Goal: Information Seeking & Learning: Learn about a topic

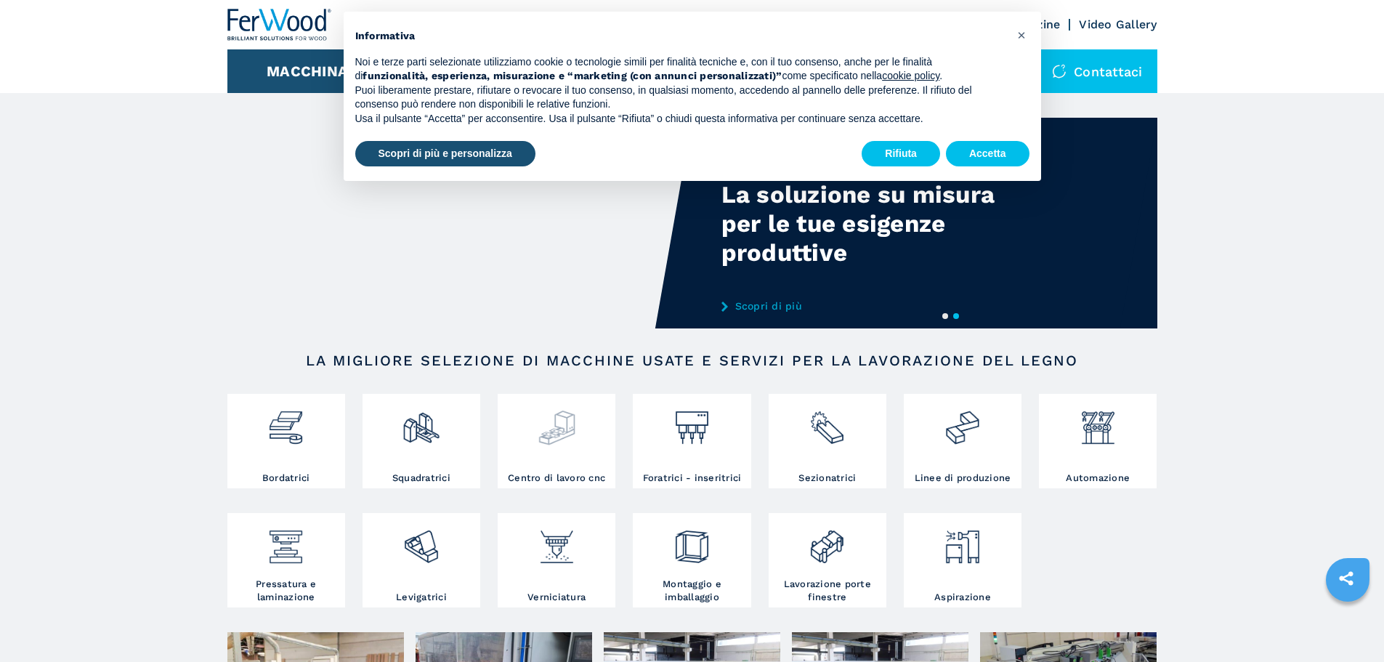
click at [543, 471] on div at bounding box center [556, 434] width 110 height 74
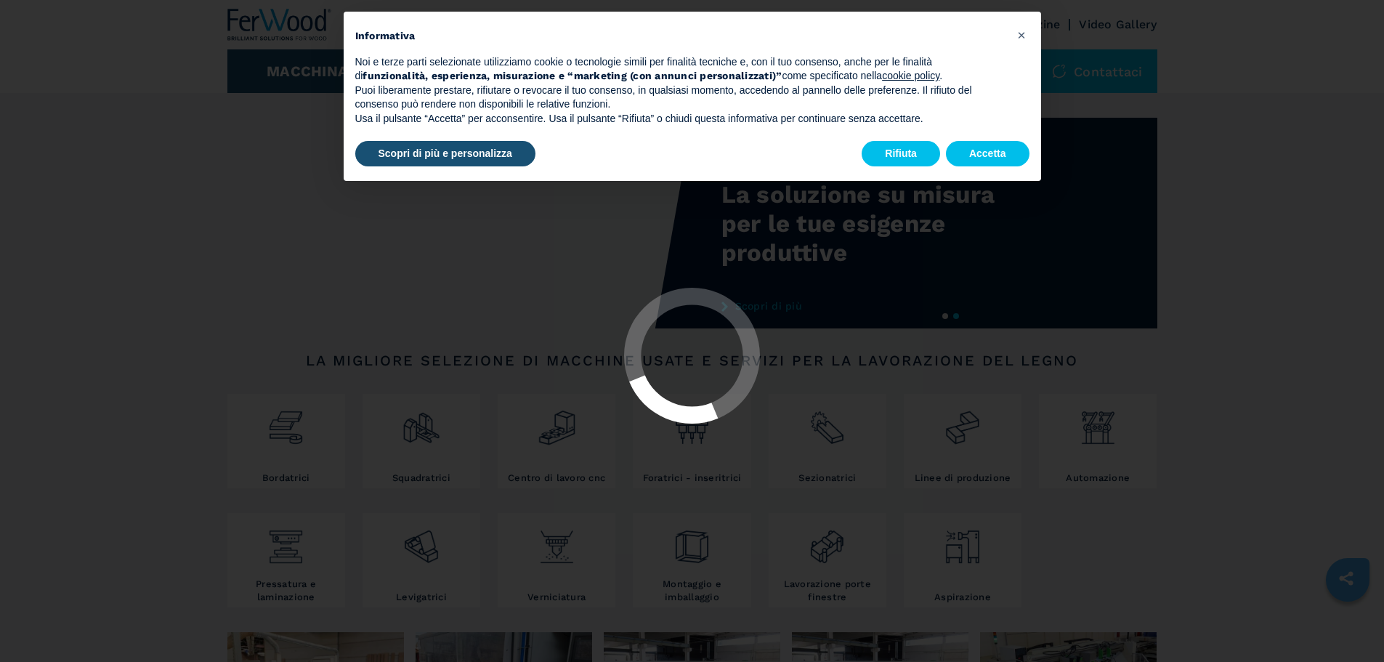
select select "**********"
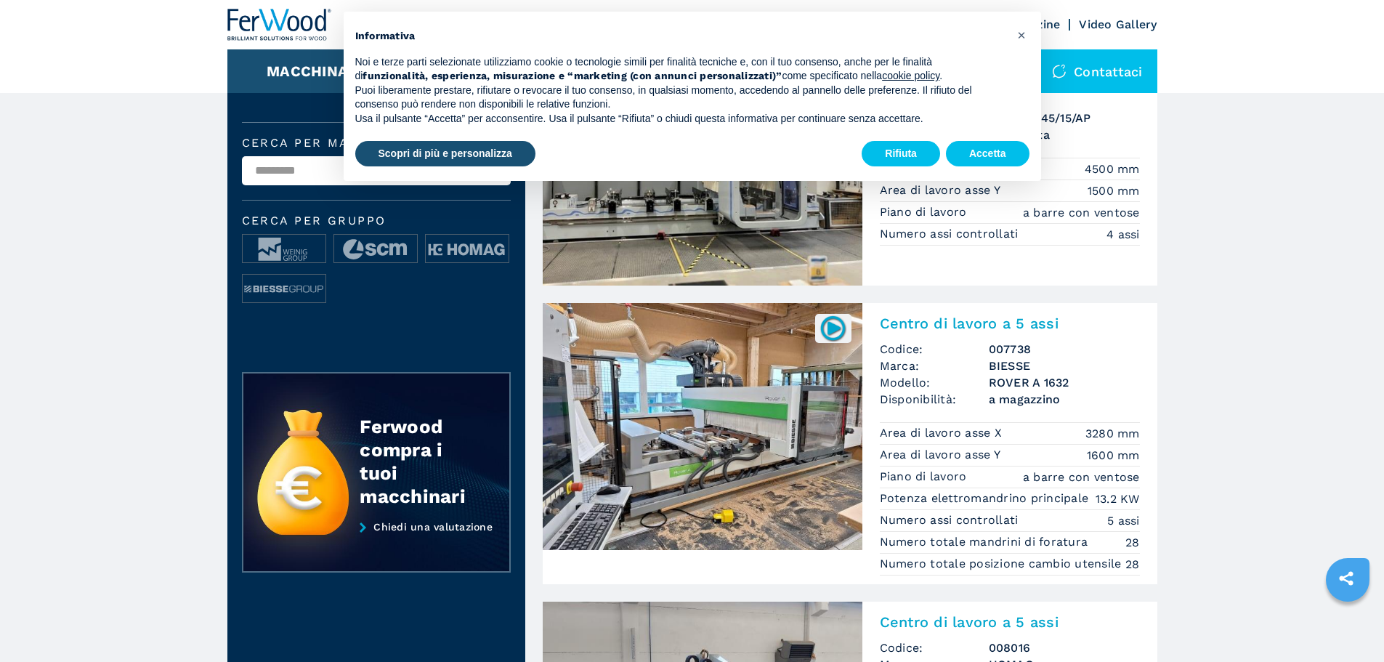
scroll to position [436, 0]
click at [904, 151] on button "Rifiuta" at bounding box center [900, 154] width 78 height 26
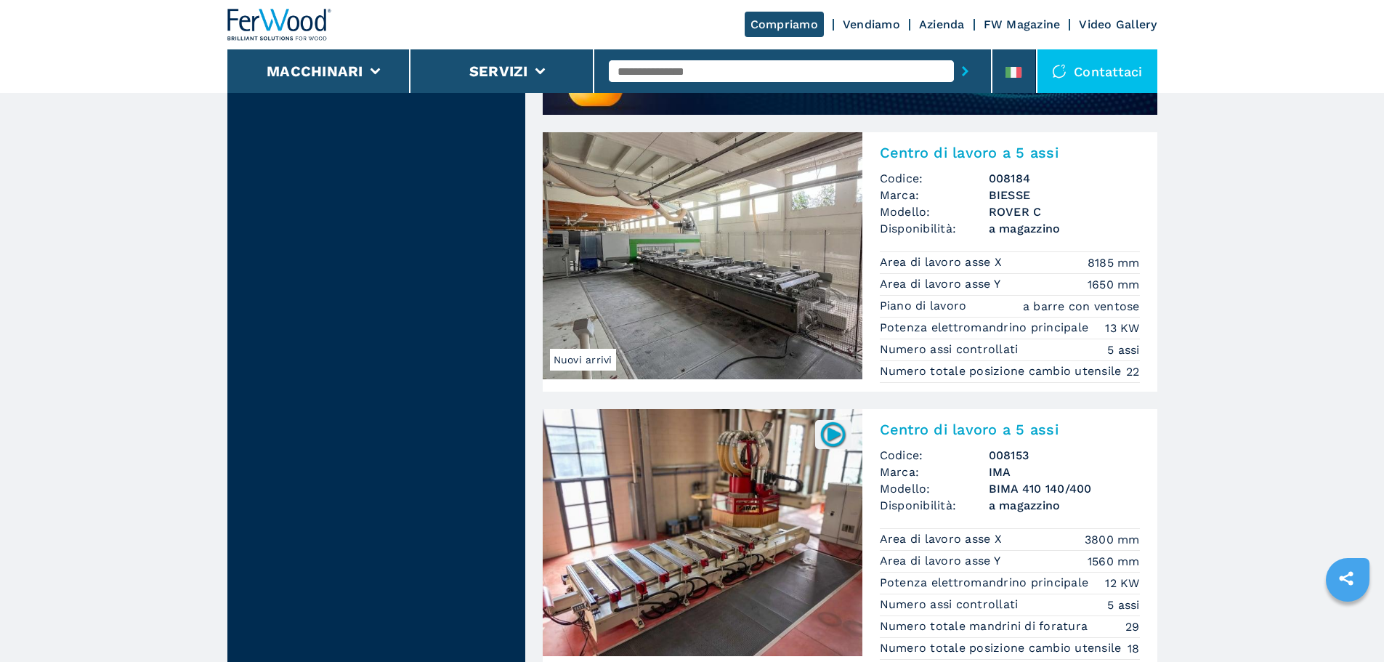
scroll to position [1307, 0]
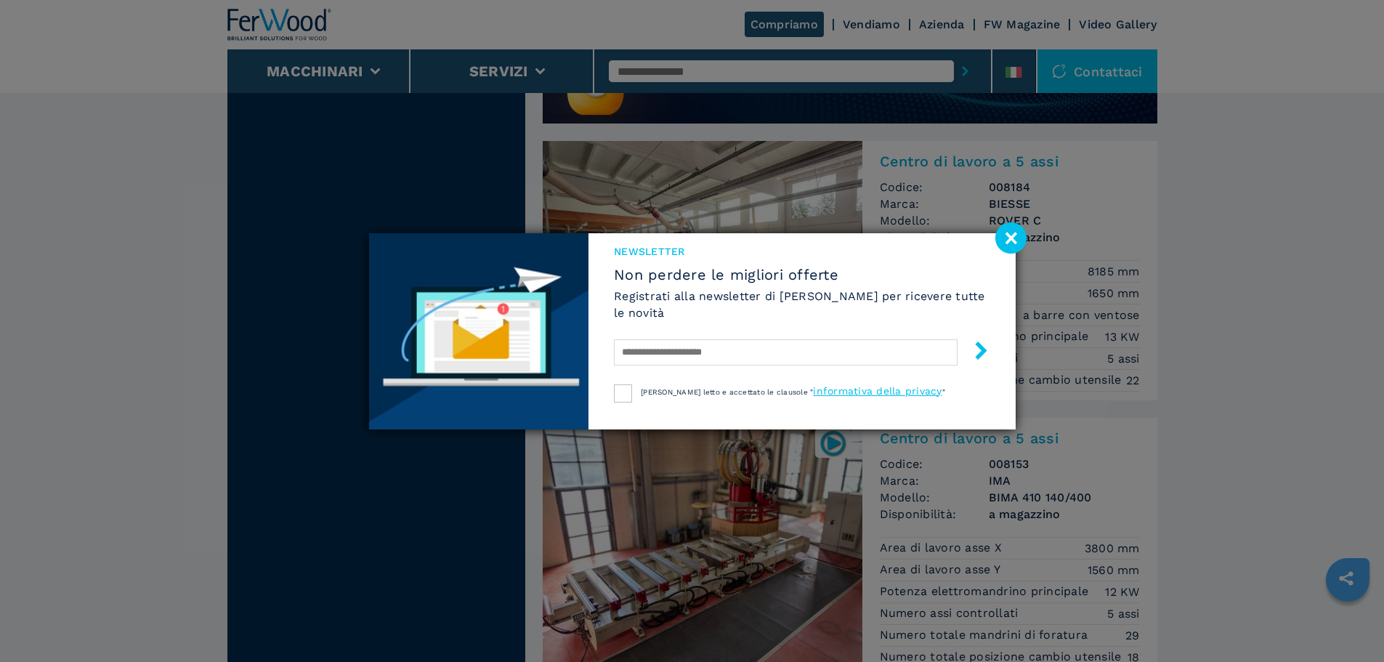
click at [1006, 243] on image at bounding box center [1010, 237] width 31 height 31
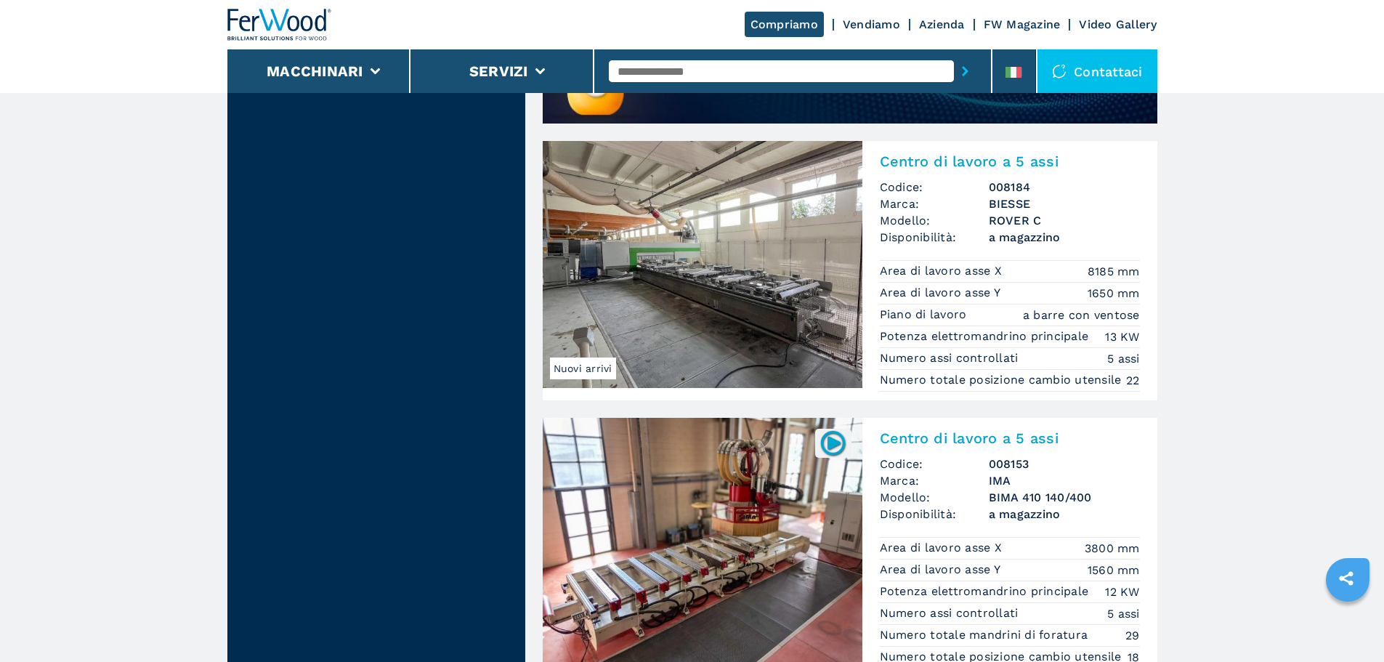
click at [672, 291] on img at bounding box center [703, 264] width 320 height 247
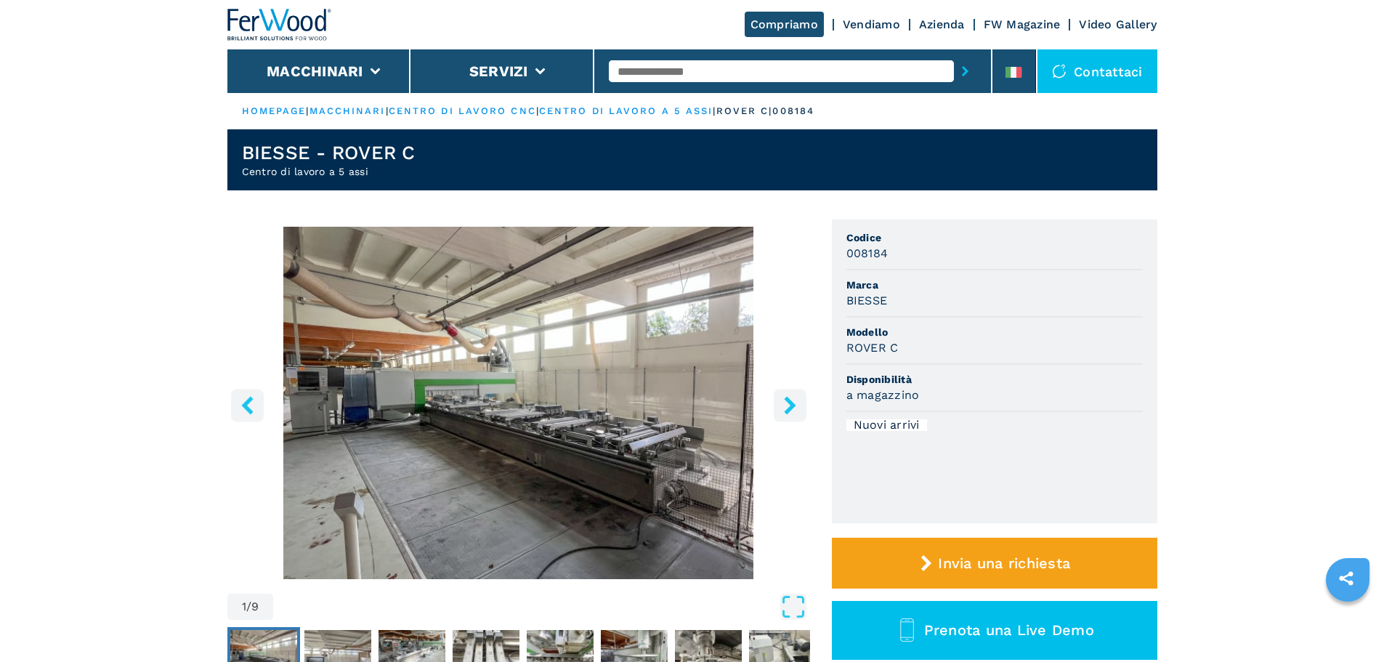
click at [784, 410] on icon "right-button" at bounding box center [790, 405] width 18 height 18
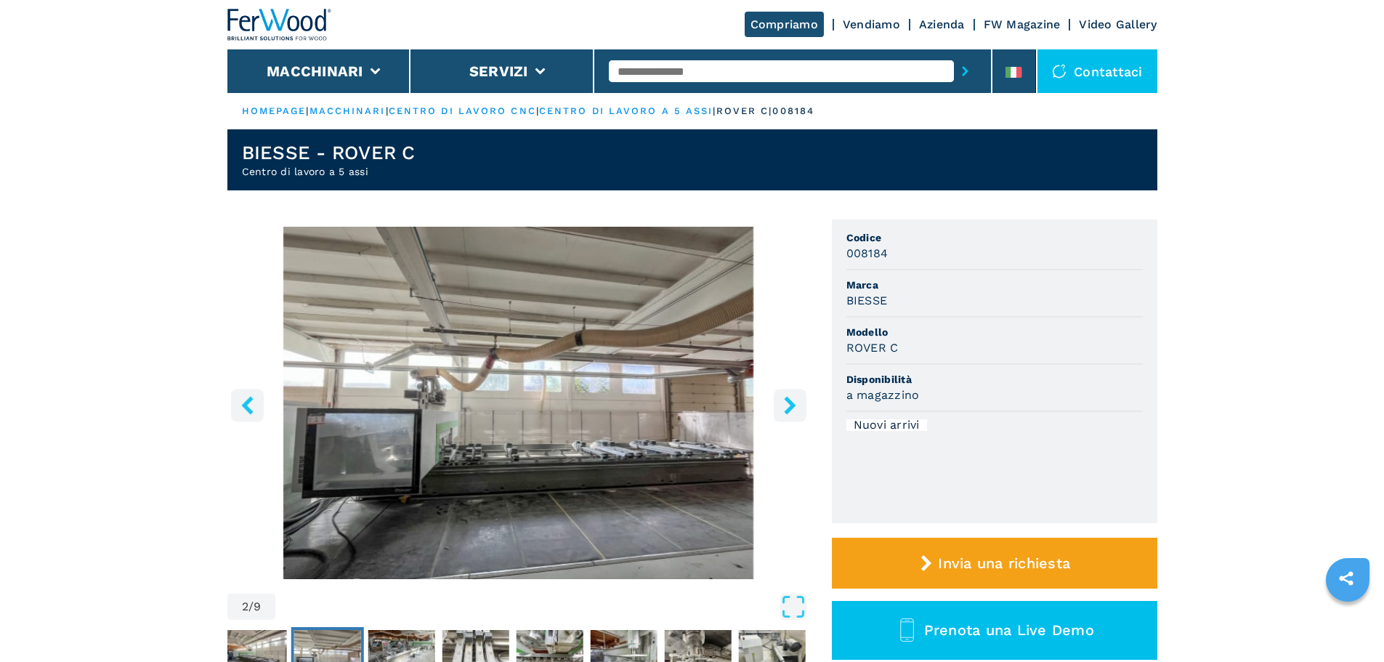
click at [784, 410] on icon "right-button" at bounding box center [790, 405] width 18 height 18
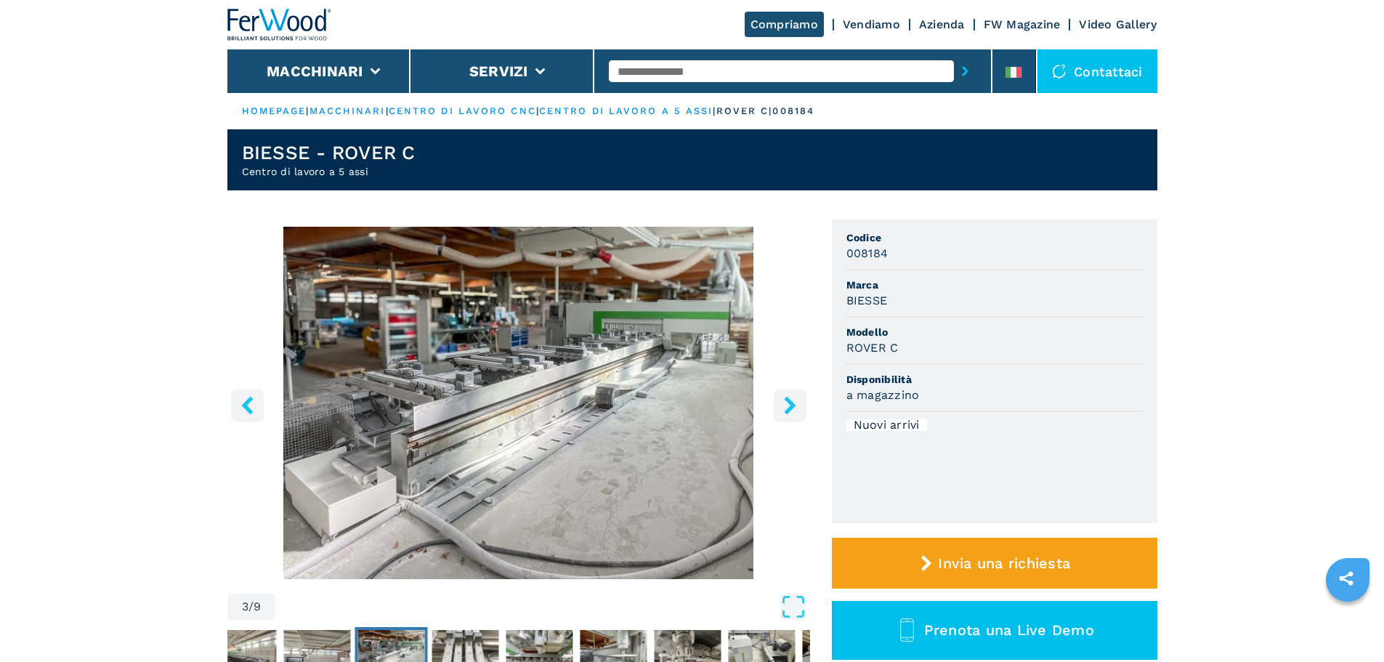
click at [779, 411] on button "right-button" at bounding box center [790, 405] width 33 height 33
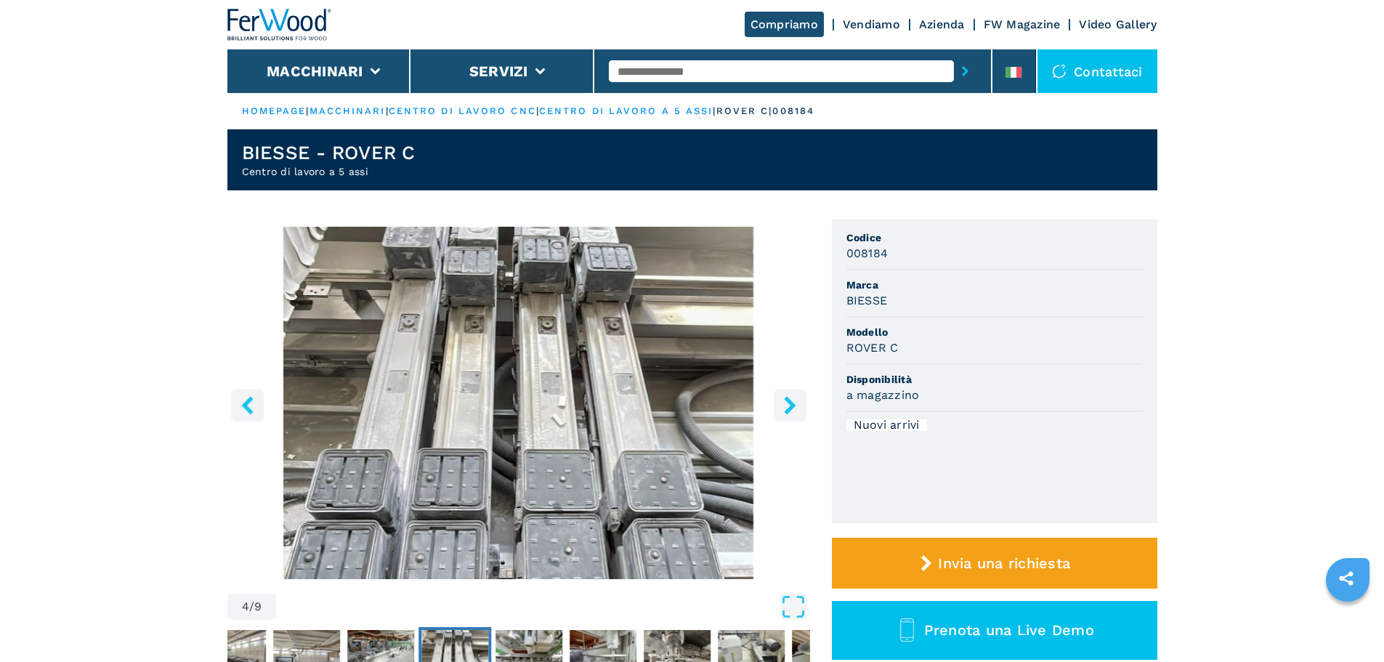
click at [779, 411] on button "right-button" at bounding box center [790, 405] width 33 height 33
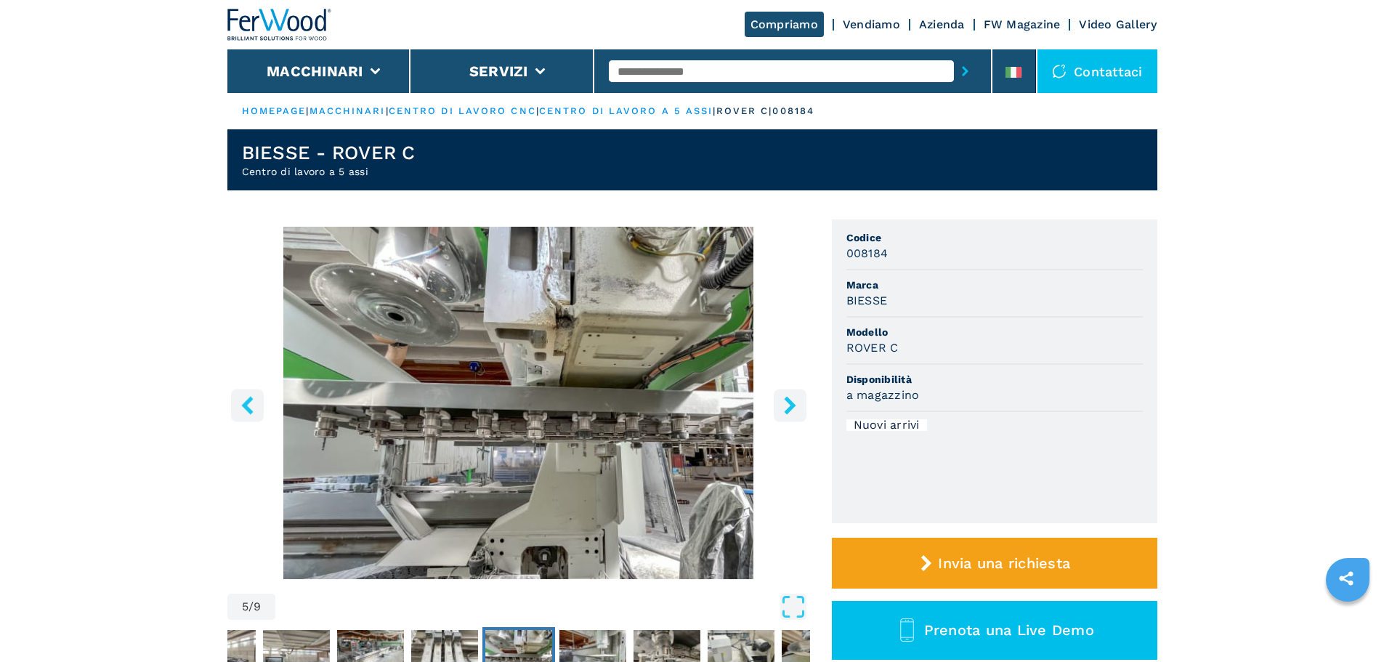
click at [779, 411] on button "right-button" at bounding box center [790, 405] width 33 height 33
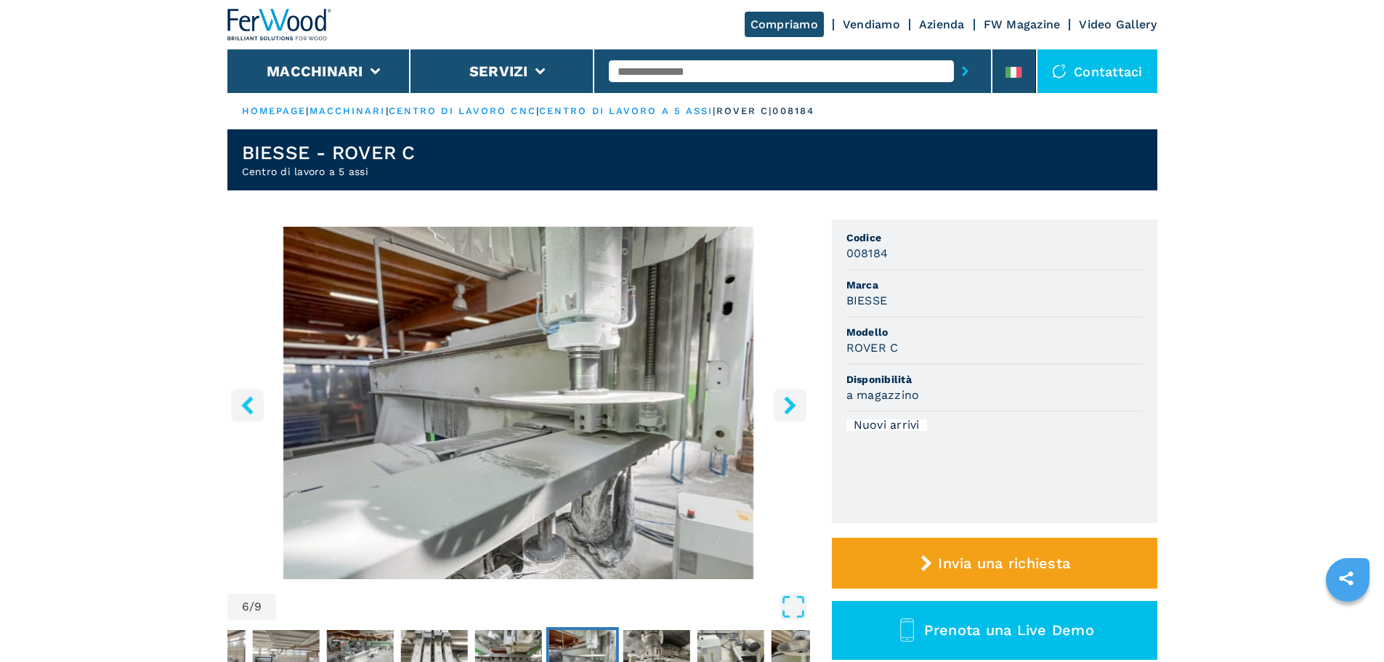
click at [779, 411] on button "right-button" at bounding box center [790, 405] width 33 height 33
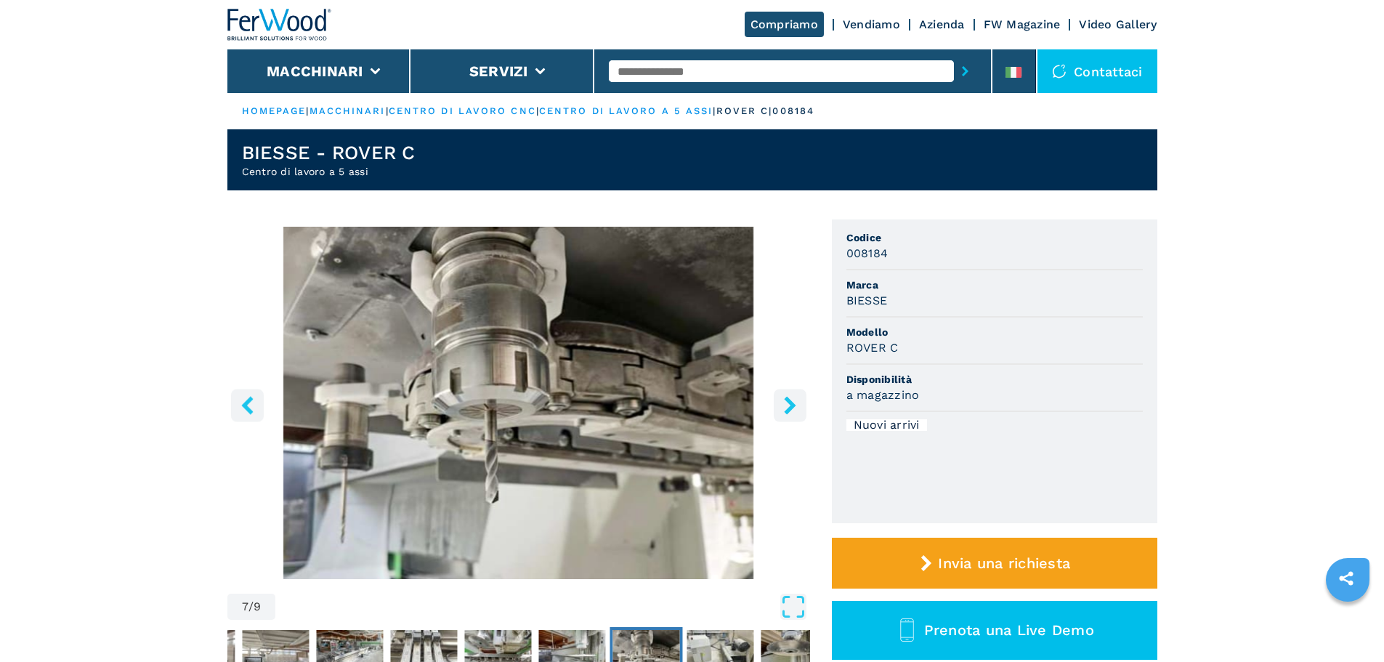
click at [779, 411] on button "right-button" at bounding box center [790, 405] width 33 height 33
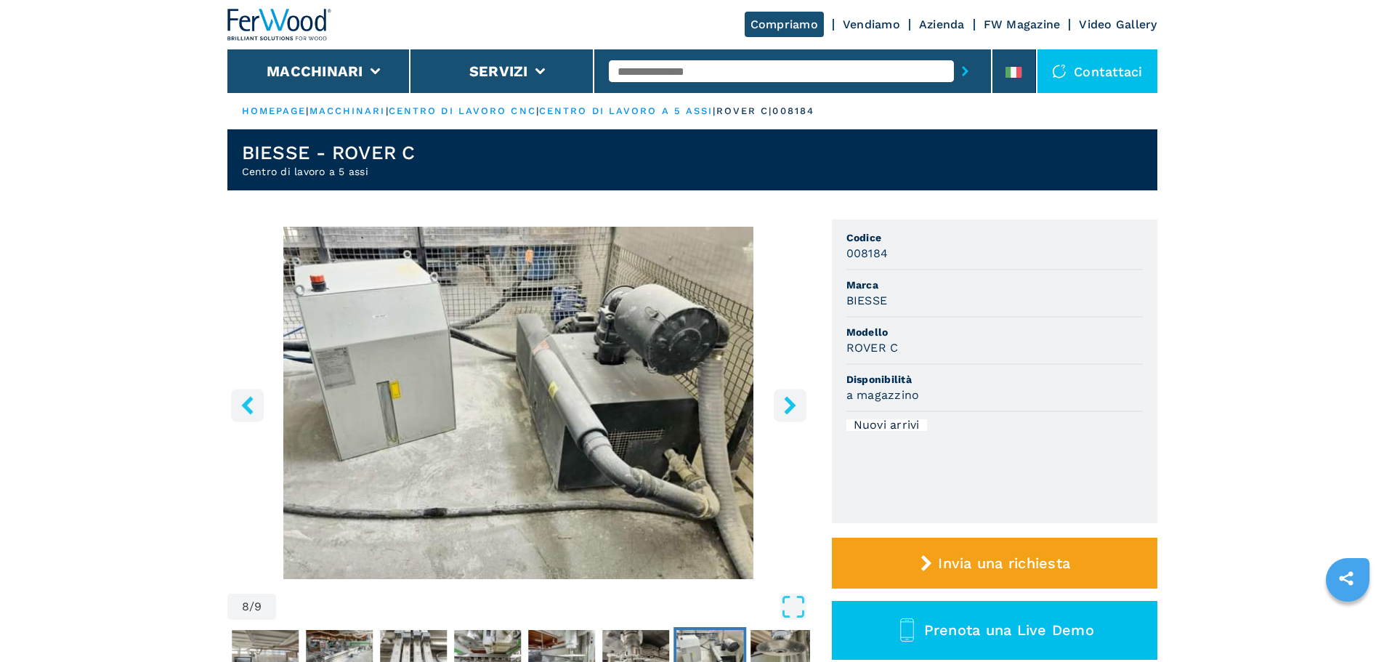
click at [779, 411] on button "right-button" at bounding box center [790, 405] width 33 height 33
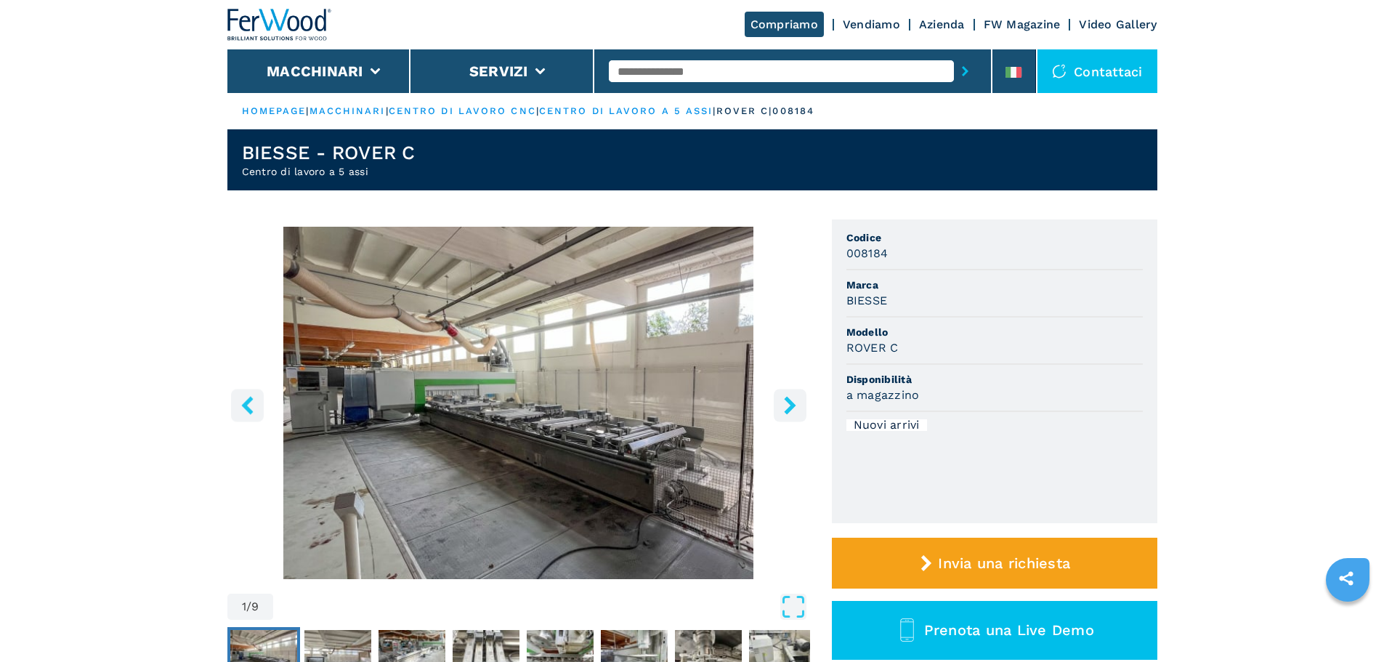
select select "**********"
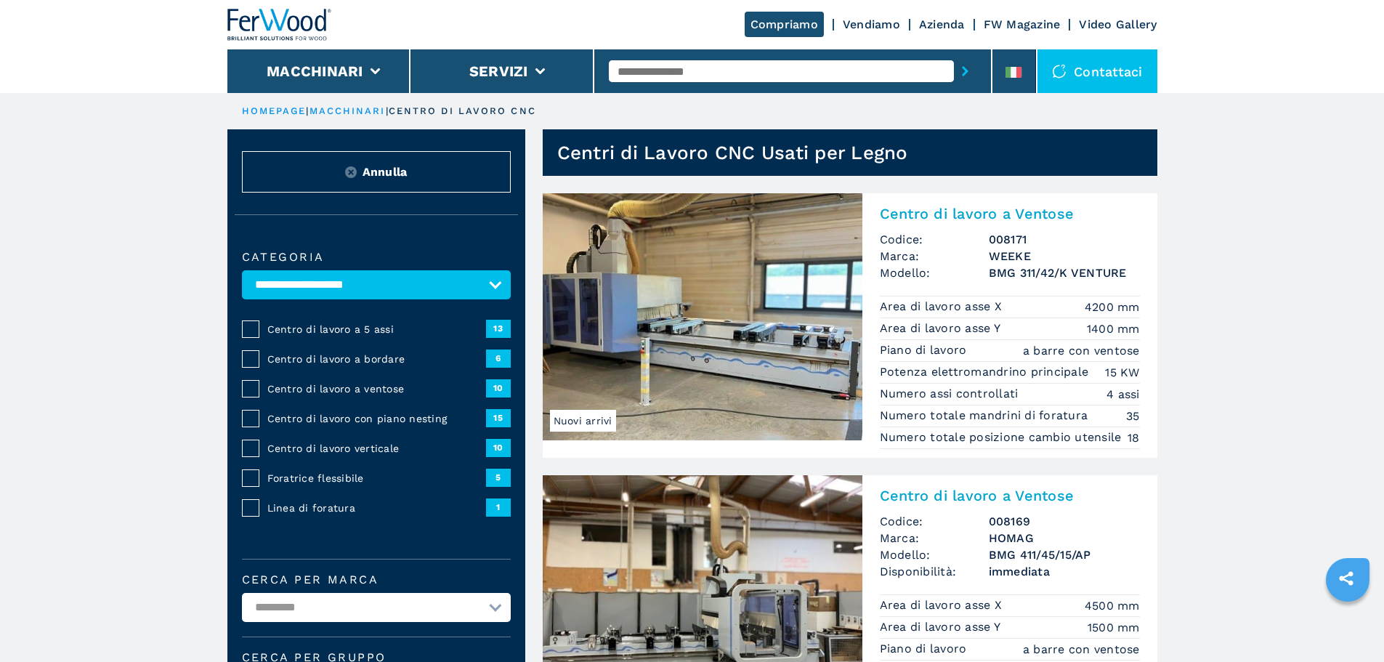
click at [370, 426] on span "Centro di lavoro con piano nesting" at bounding box center [376, 418] width 219 height 15
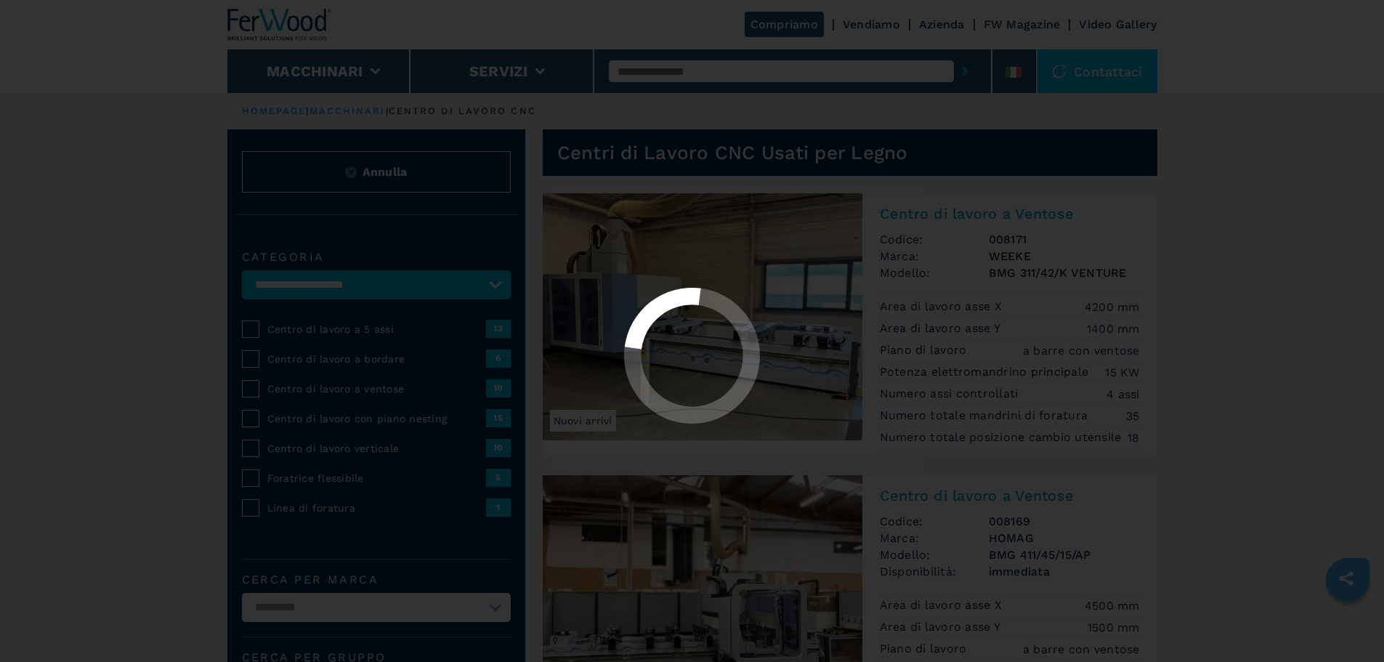
select select "**********"
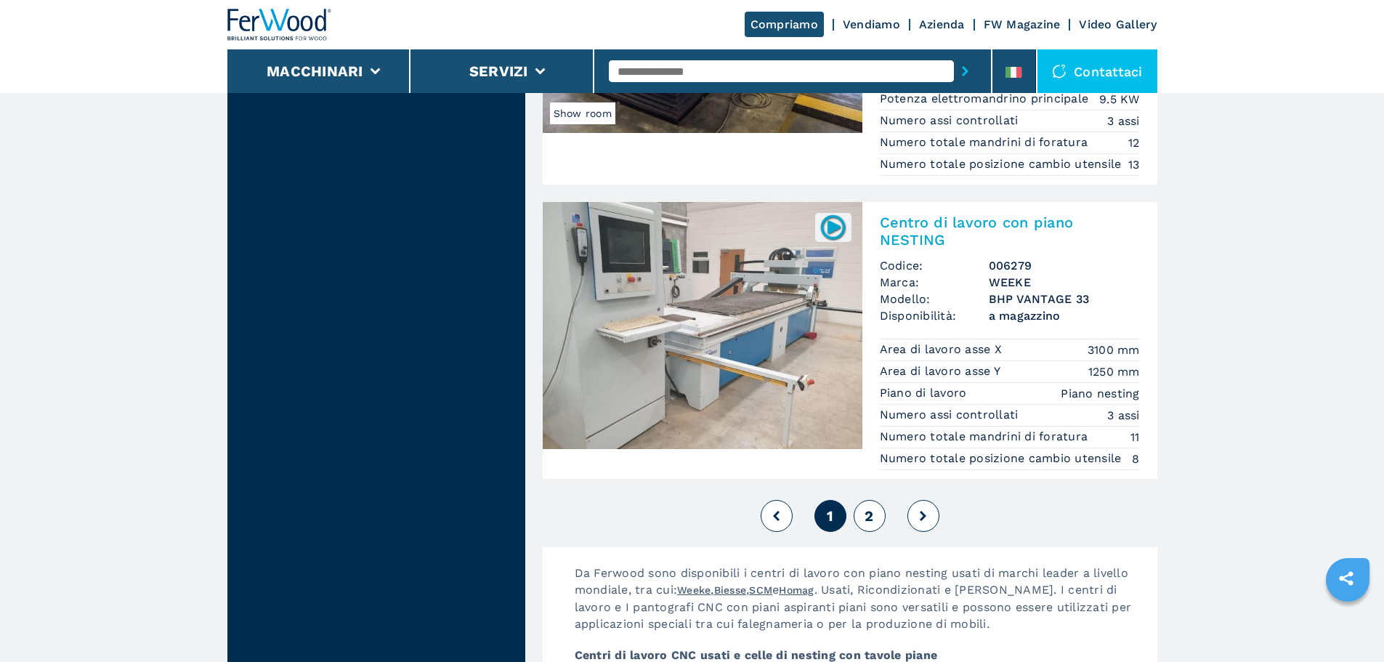
scroll to position [3632, 0]
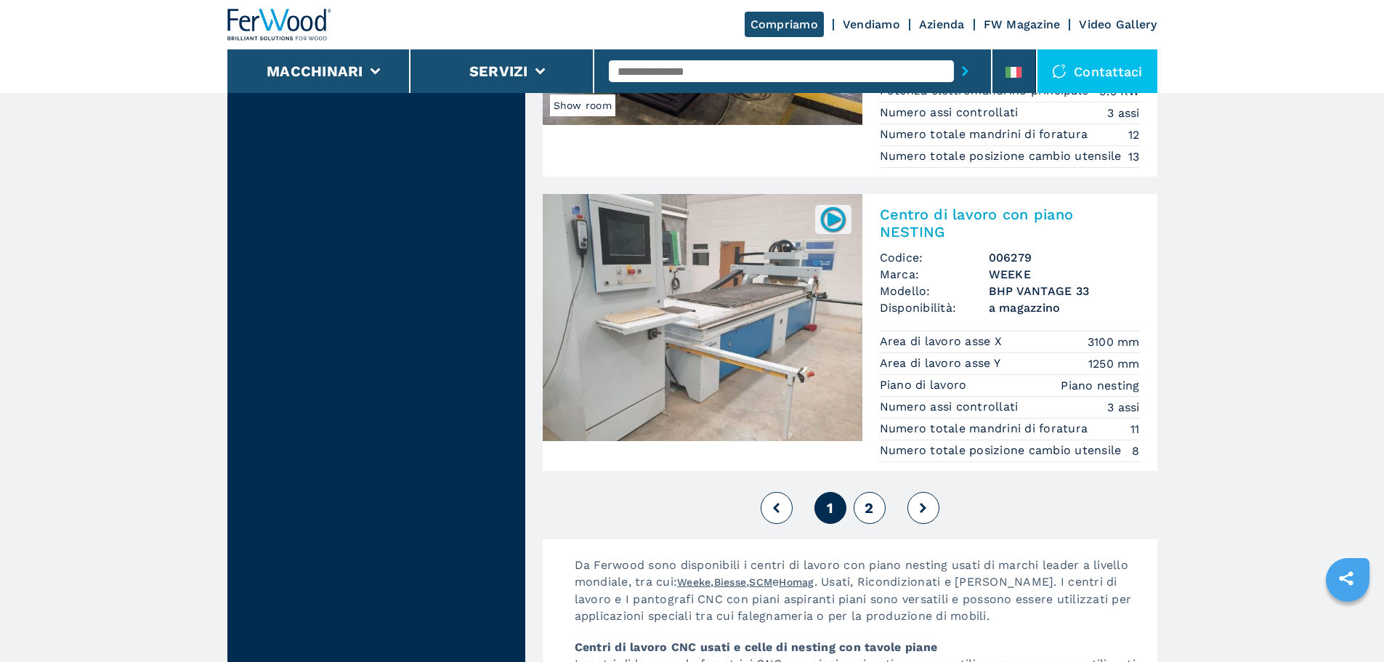
click at [864, 516] on span "2" at bounding box center [868, 507] width 9 height 17
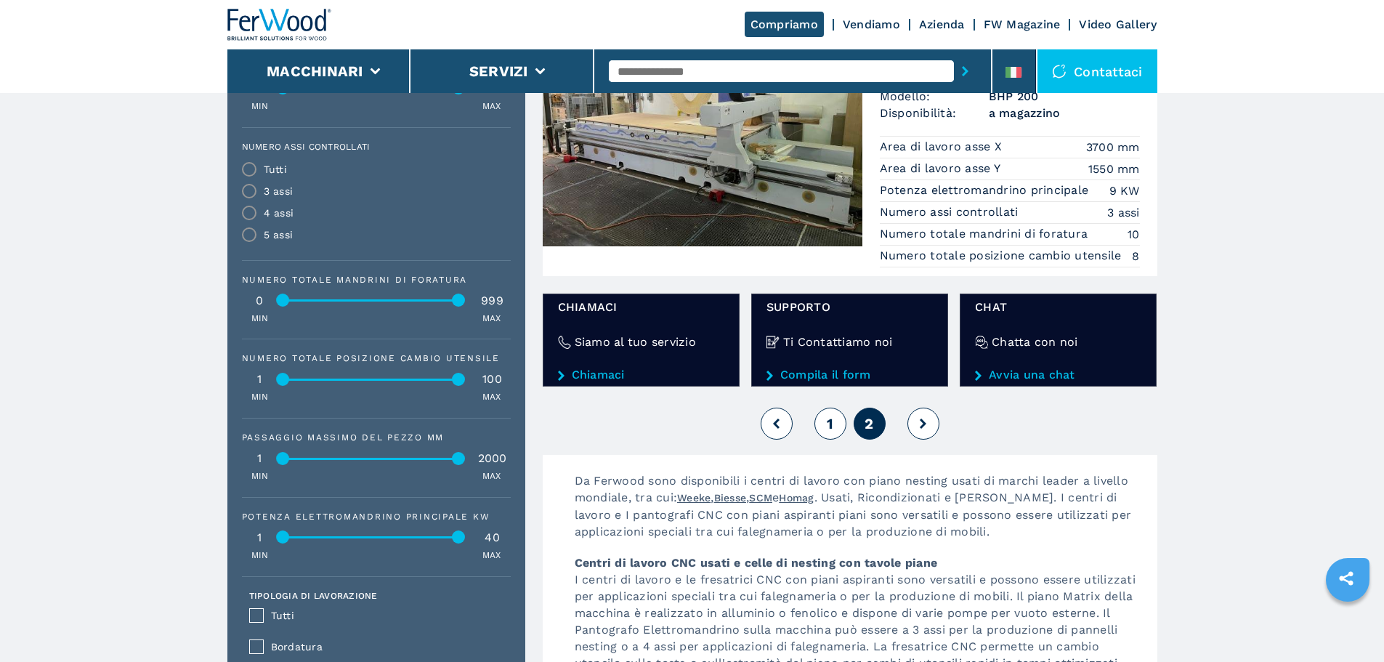
scroll to position [1235, 0]
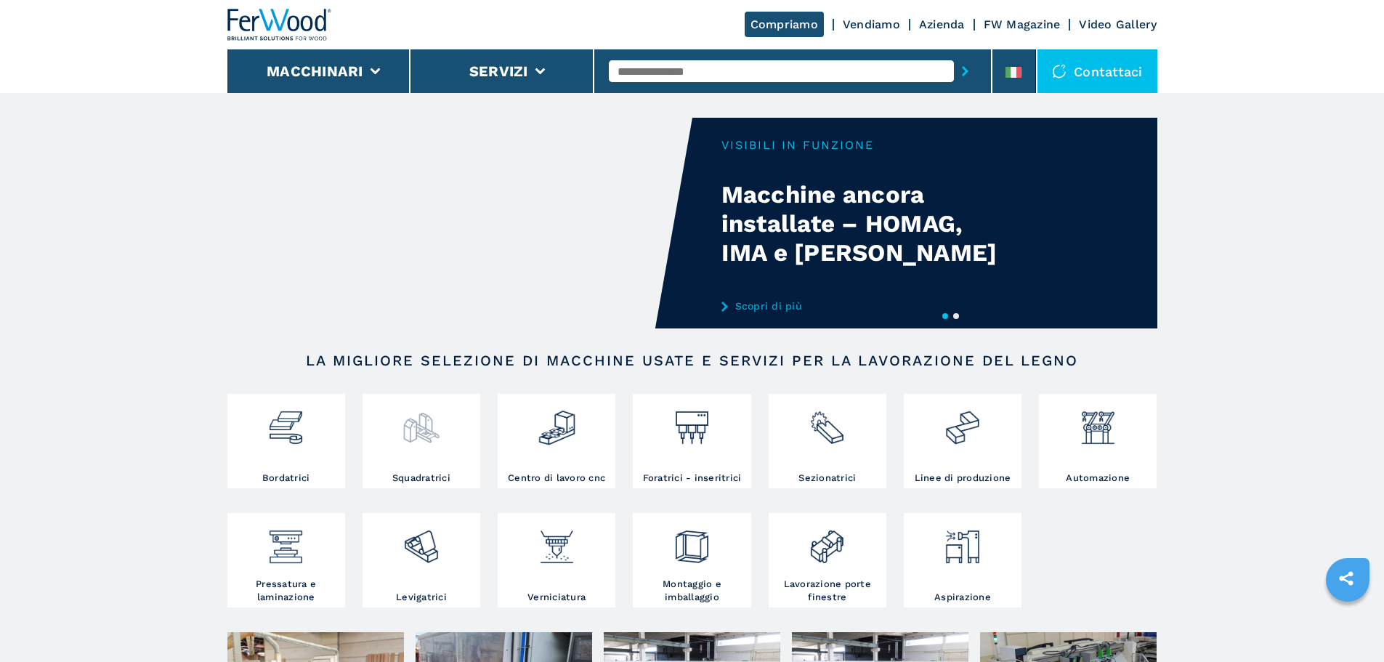
click at [402, 434] on img at bounding box center [421, 421] width 38 height 49
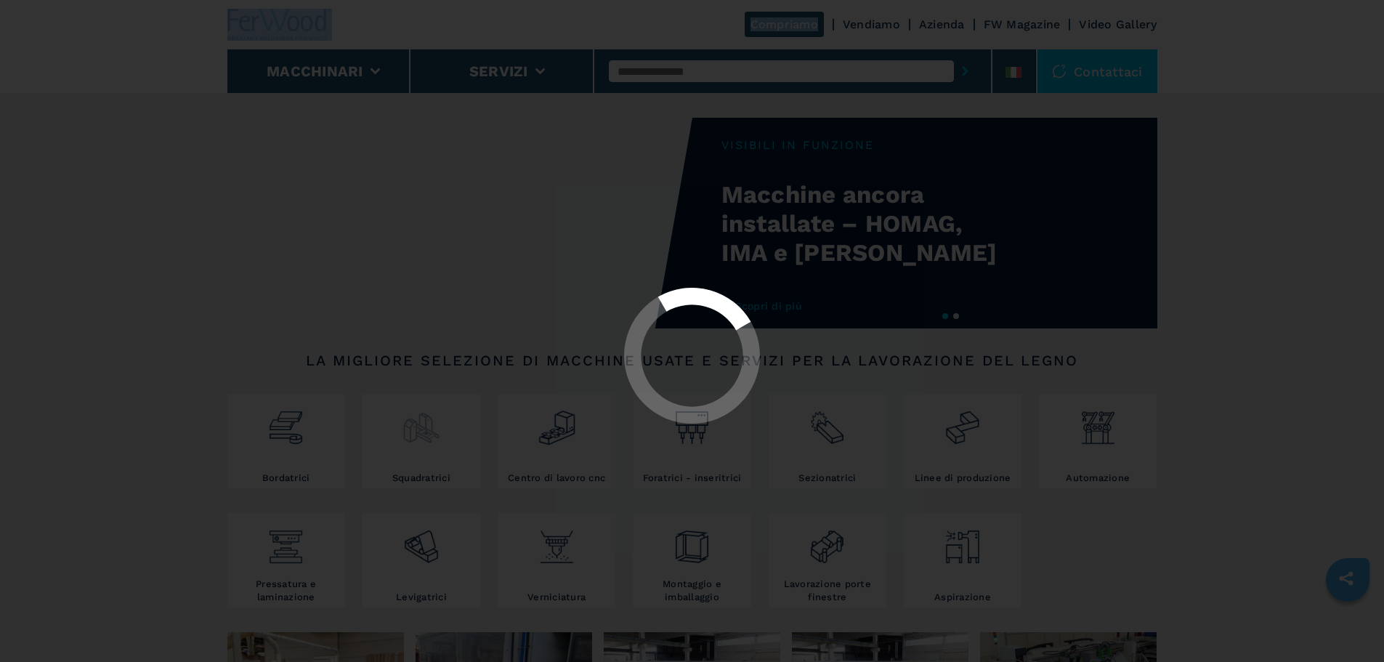
click at [402, 434] on div at bounding box center [692, 331] width 1384 height 662
select select "**********"
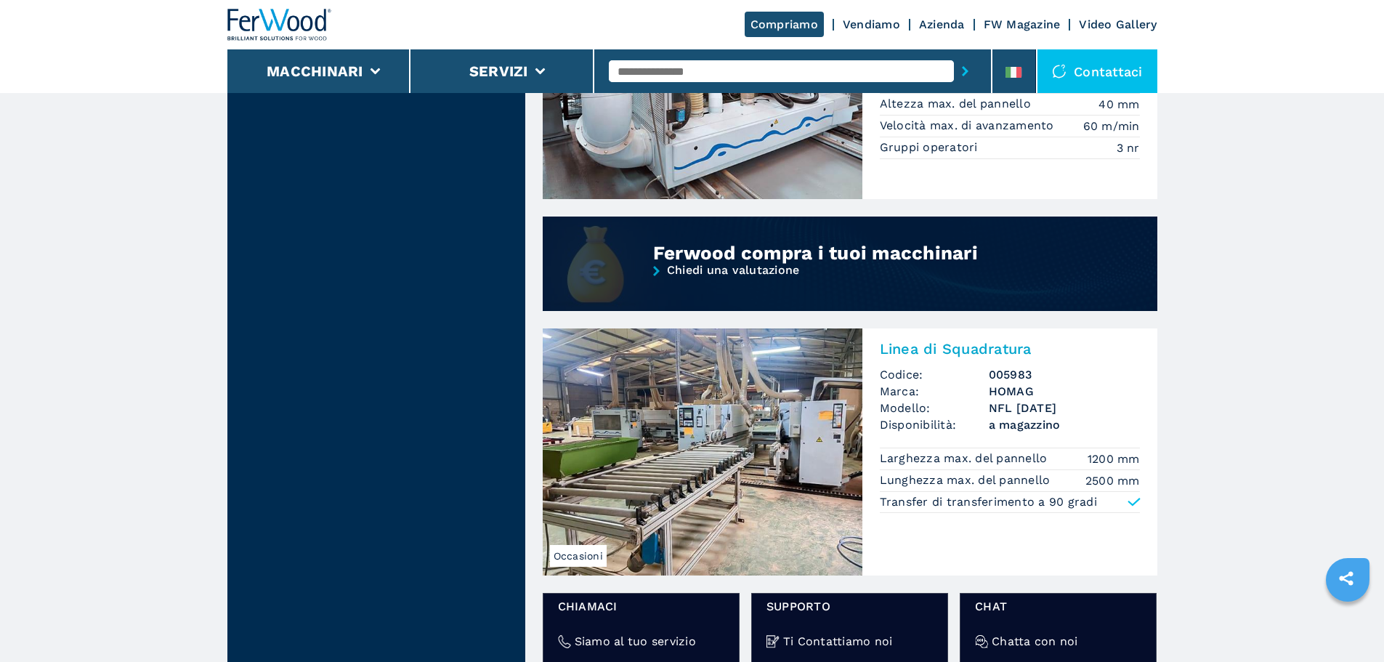
scroll to position [726, 0]
